Goal: Find specific fact: Find specific fact

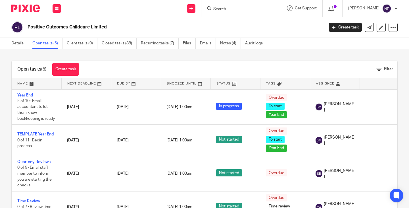
scroll to position [49, 0]
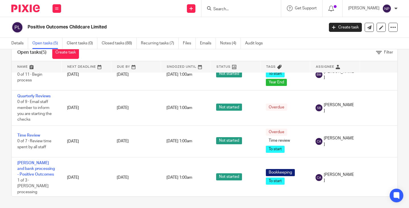
click at [227, 10] on input "Search" at bounding box center [238, 9] width 51 height 5
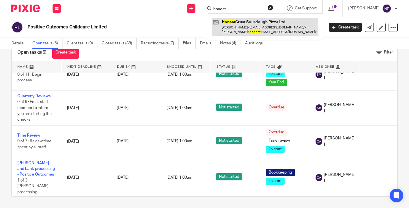
type input "honest"
click at [253, 29] on link at bounding box center [265, 27] width 107 height 18
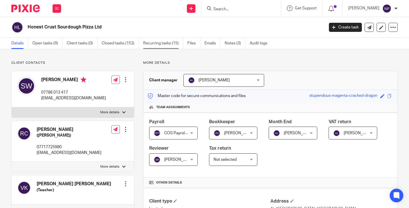
click at [161, 43] on link "Recurring tasks (15)" at bounding box center [163, 43] width 40 height 11
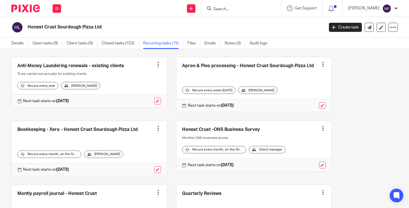
scroll to position [171, 0]
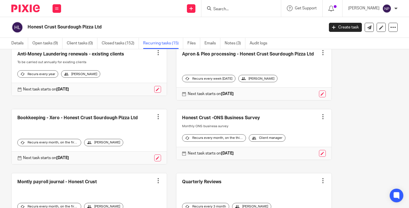
click at [320, 117] on div at bounding box center [323, 117] width 6 height 6
click at [343, 116] on div "4 Weekly sales adjustments - Honest Crust Create task Clone template Recalculat…" at bounding box center [200, 169] width 395 height 517
click at [224, 117] on link at bounding box center [254, 134] width 155 height 50
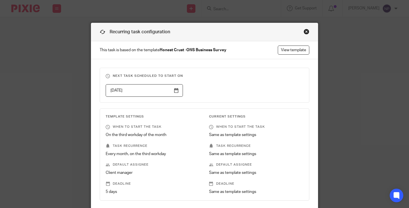
click at [304, 31] on div "Close this dialog window" at bounding box center [307, 32] width 6 height 6
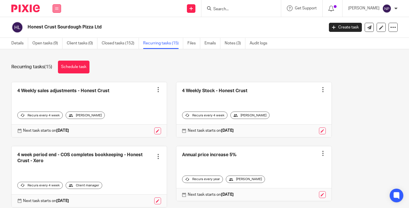
click at [56, 7] on icon at bounding box center [56, 8] width 3 height 3
click at [55, 67] on link "Settings" at bounding box center [56, 68] width 15 height 4
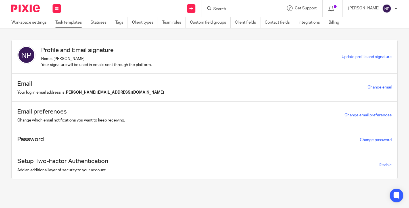
click at [72, 22] on link "Task templates" at bounding box center [70, 22] width 31 height 11
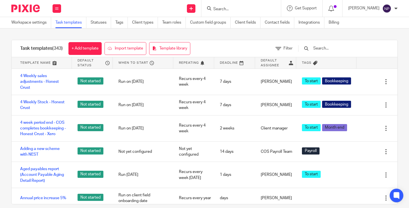
click at [337, 49] on input "text" at bounding box center [346, 48] width 66 height 6
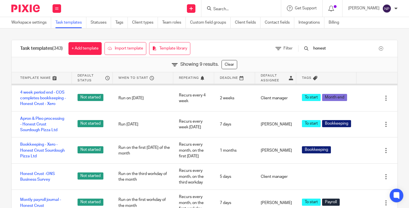
scroll to position [57, 0]
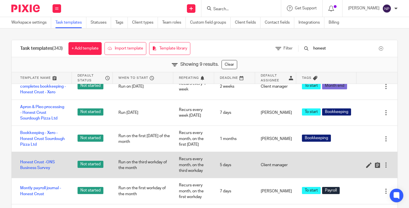
type input "honest"
click at [384, 168] on div at bounding box center [387, 165] width 6 height 6
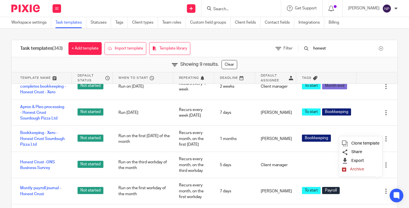
click at [358, 168] on span "Archive" at bounding box center [357, 169] width 14 height 4
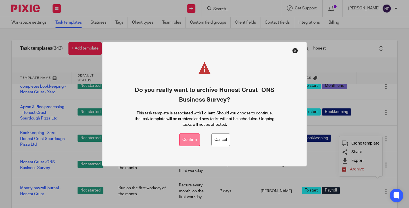
click at [185, 138] on button "Confirm" at bounding box center [189, 139] width 21 height 13
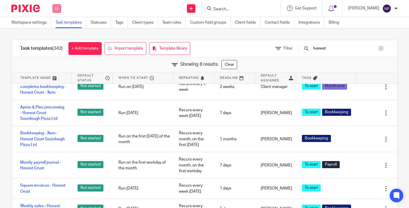
click at [54, 7] on button at bounding box center [57, 8] width 9 height 9
click at [55, 51] on link "Team" at bounding box center [53, 51] width 9 height 4
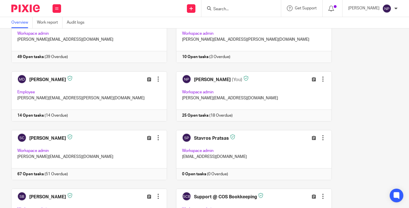
scroll to position [398, 0]
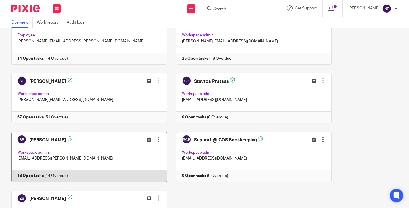
click at [40, 145] on link at bounding box center [85, 157] width 165 height 50
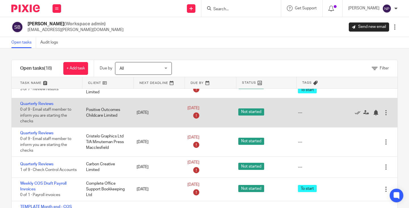
scroll to position [341, 0]
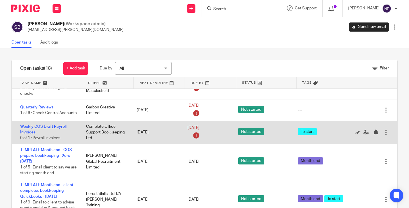
click at [35, 134] on link "Weekly COS Draft Payroll Invoices" at bounding box center [43, 130] width 46 height 10
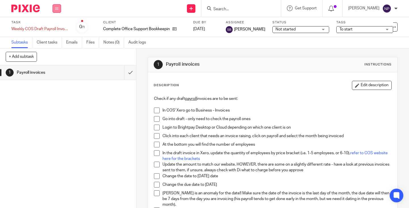
click at [57, 7] on icon at bounding box center [56, 8] width 3 height 3
click at [55, 51] on link "Team" at bounding box center [53, 51] width 9 height 4
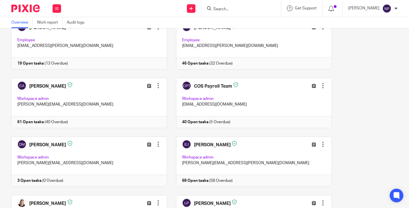
scroll to position [171, 0]
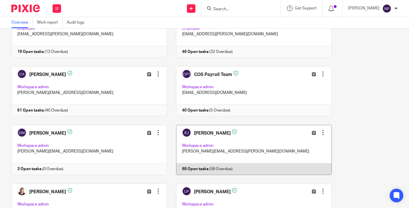
click at [213, 168] on link at bounding box center [249, 150] width 165 height 50
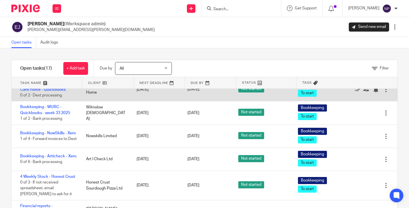
scroll to position [284, 0]
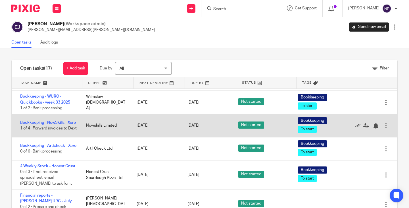
click at [47, 125] on link "Bookkeeping - NowSkills - Xero" at bounding box center [48, 123] width 56 height 4
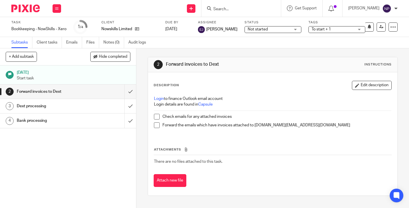
click at [228, 8] on input "Search" at bounding box center [238, 9] width 51 height 5
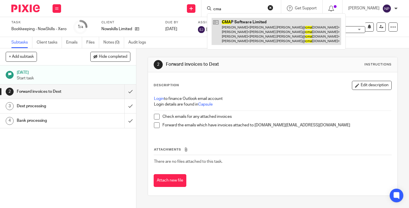
type input "cma"
click at [243, 31] on link at bounding box center [277, 31] width 130 height 27
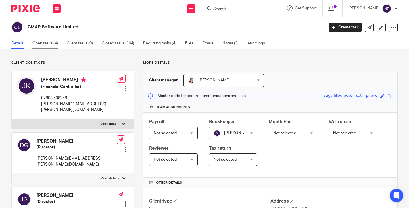
click at [43, 41] on link "Open tasks (4)" at bounding box center [47, 43] width 30 height 11
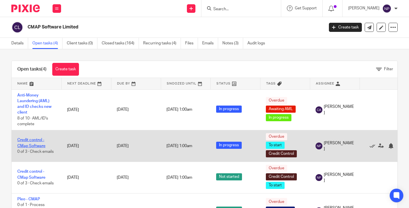
click at [38, 138] on link "Credit control - CMap Software" at bounding box center [31, 143] width 28 height 10
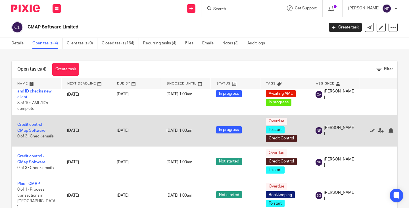
scroll to position [16, 0]
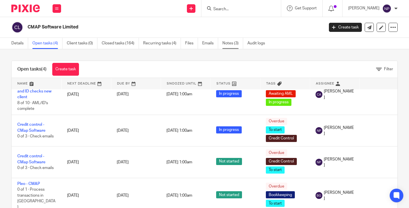
click at [227, 45] on link "Notes (3)" at bounding box center [233, 43] width 21 height 11
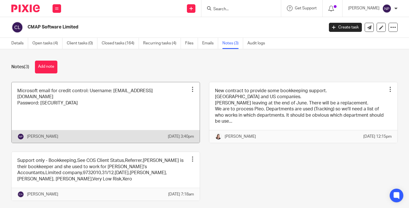
click at [173, 96] on link at bounding box center [106, 112] width 188 height 61
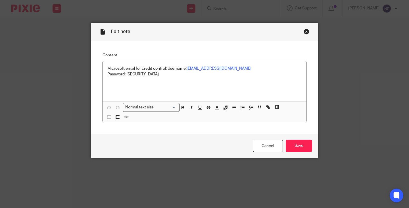
drag, startPoint x: 124, startPoint y: 73, endPoint x: 161, endPoint y: 74, distance: 36.7
click at [161, 74] on p "Password: [SECURITY_DATA]" at bounding box center [204, 74] width 194 height 6
copy p "N$562174814534oj"
drag, startPoint x: 185, startPoint y: 69, endPoint x: 239, endPoint y: 72, distance: 53.8
click at [239, 72] on div "Microsoft email for credit control: Username: [EMAIL_ADDRESS][DOMAIN_NAME] Pass…" at bounding box center [205, 81] width 204 height 40
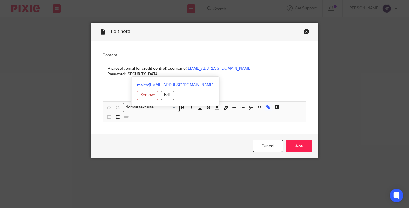
click at [250, 81] on div "Microsoft email for credit control: Username: [EMAIL_ADDRESS][DOMAIN_NAME] Pass…" at bounding box center [205, 81] width 204 height 40
